Goal: Find contact information: Find contact information

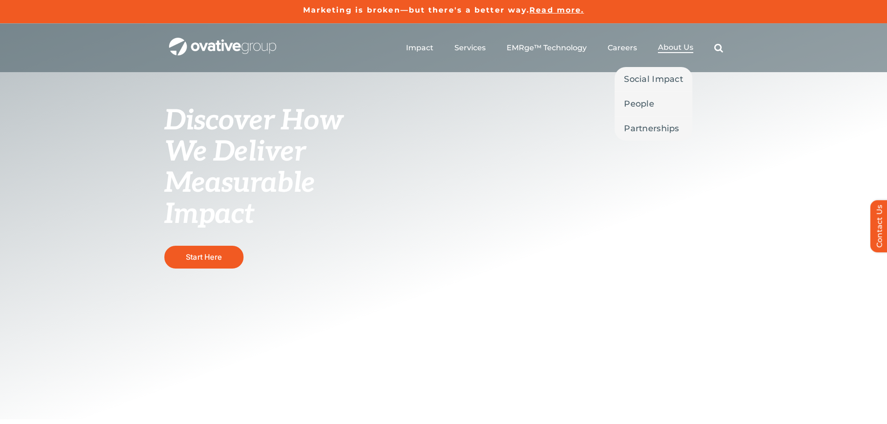
drag, startPoint x: 676, startPoint y: 46, endPoint x: 670, endPoint y: 57, distance: 12.1
click at [676, 46] on span "About Us" at bounding box center [675, 47] width 35 height 9
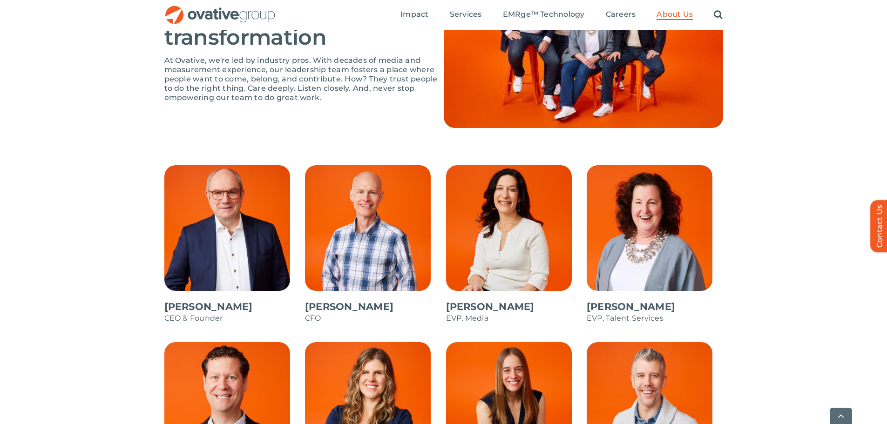
scroll to position [699, 0]
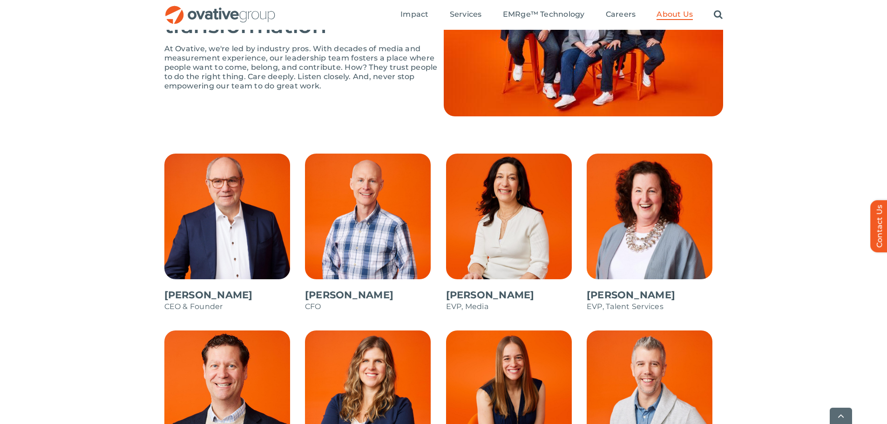
click at [223, 196] on span at bounding box center [232, 238] width 136 height 168
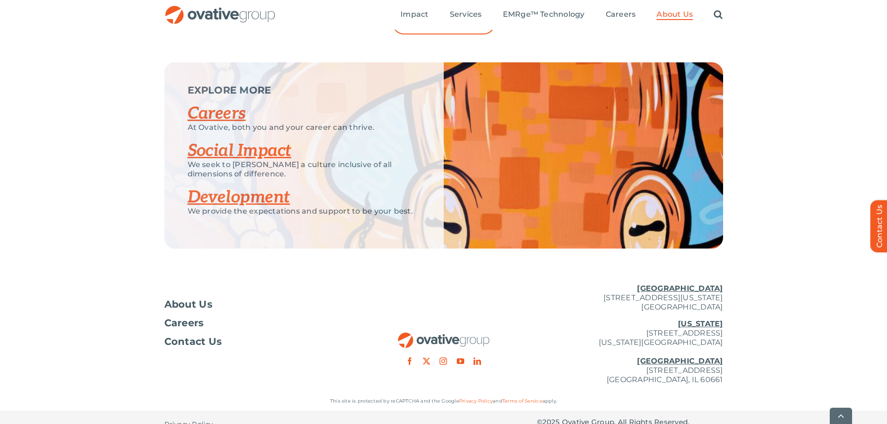
scroll to position [1215, 0]
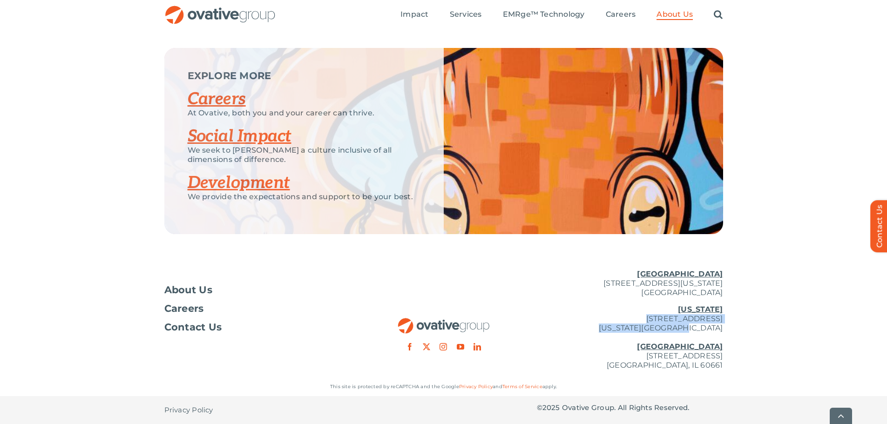
drag, startPoint x: 612, startPoint y: 318, endPoint x: 724, endPoint y: 325, distance: 112.9
click at [724, 325] on div "About Us Careers Contact Us [GEOGRAPHIC_DATA] [STREET_ADDRESS][GEOGRAPHIC_DATA]…" at bounding box center [443, 320] width 887 height 116
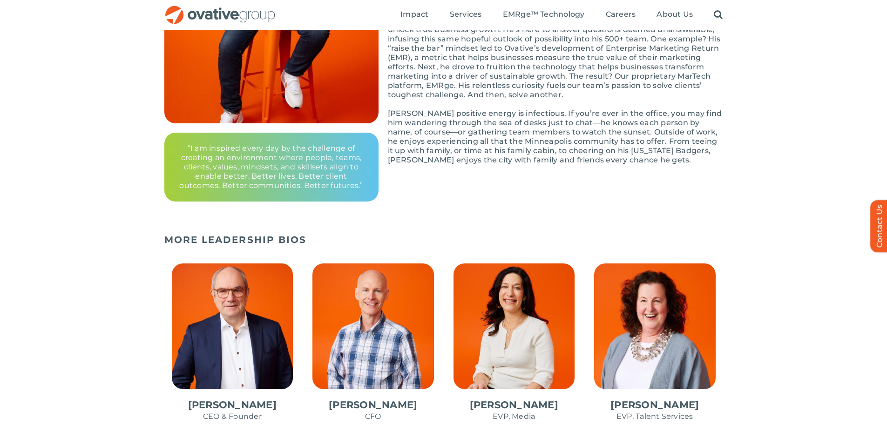
scroll to position [186, 0]
